Goal: Task Accomplishment & Management: Complete application form

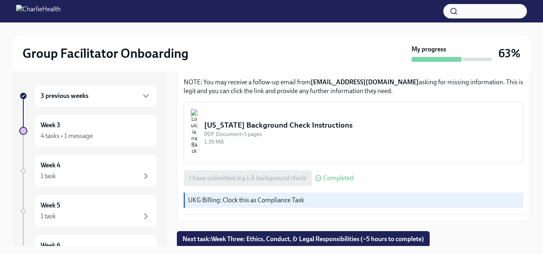
scroll to position [306, 0]
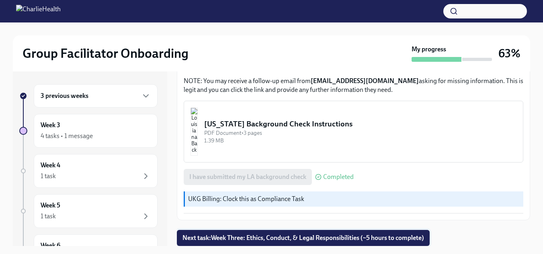
click at [396, 238] on span "Next task : Week Three: Ethics, Conduct, & Legal Responsibilities (~5 hours to …" at bounding box center [302, 238] width 241 height 8
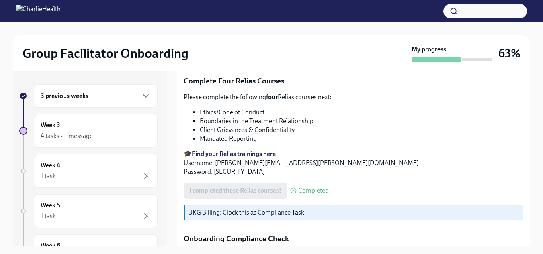
scroll to position [374, 0]
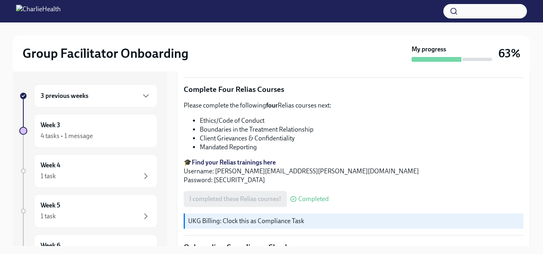
click at [92, 98] on div "3 previous weeks" at bounding box center [96, 96] width 110 height 10
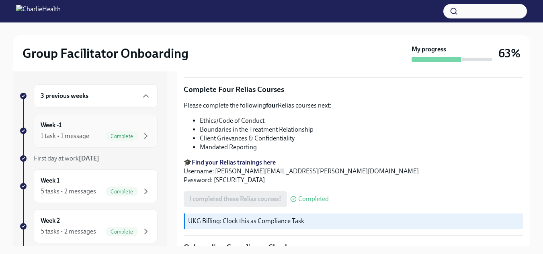
click at [113, 123] on div "Week -1 1 task • 1 message Complete" at bounding box center [96, 131] width 110 height 20
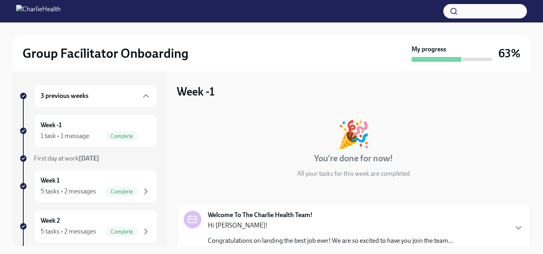
drag, startPoint x: 523, startPoint y: 96, endPoint x: 520, endPoint y: 129, distance: 32.2
click at [520, 129] on div "Week -1 🎉 You're done for now! All your tasks for this week are completed Welco…" at bounding box center [353, 197] width 353 height 226
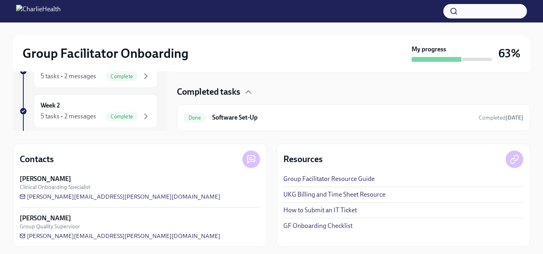
scroll to position [118, 0]
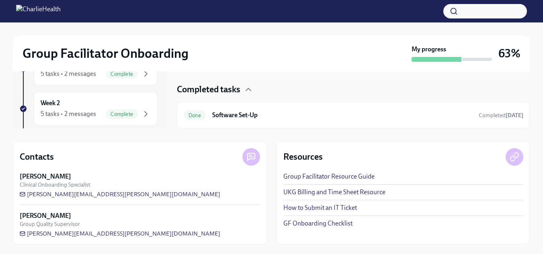
click at [331, 174] on link "Group Facilitator Resource Guide" at bounding box center [328, 176] width 91 height 9
